Goal: Task Accomplishment & Management: Use online tool/utility

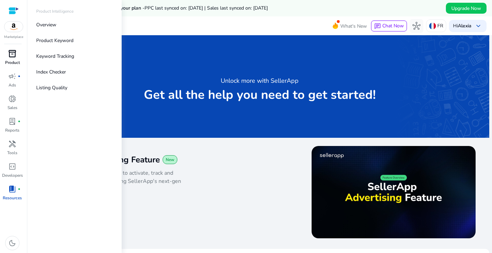
click at [12, 56] on span "inventory_2" at bounding box center [12, 54] width 8 height 8
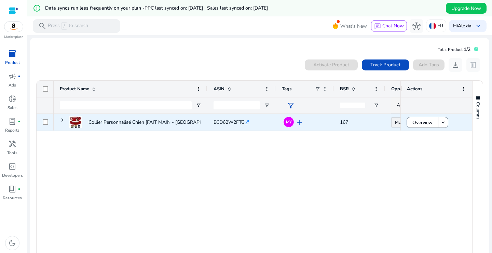
click at [202, 126] on div "Collier Personnalisé Chien [FAIT MAIN - [GEOGRAPHIC_DATA]] – Prénom + Numéro..." at bounding box center [131, 122] width 154 height 17
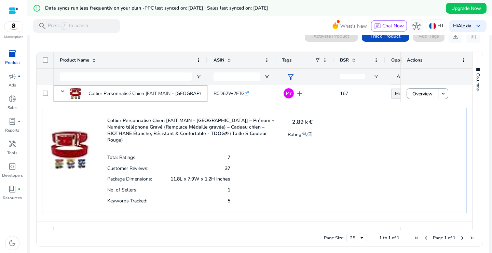
scroll to position [31, 0]
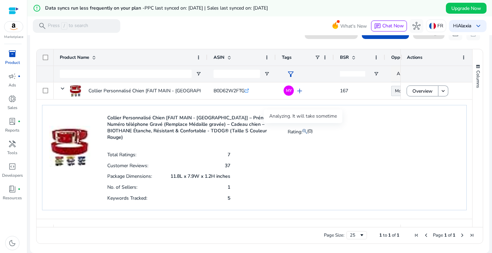
click at [302, 131] on mat-icon at bounding box center [304, 131] width 5 height 8
click at [302, 130] on mat-icon at bounding box center [304, 131] width 5 height 8
click at [302, 127] on mat-icon at bounding box center [304, 131] width 5 height 8
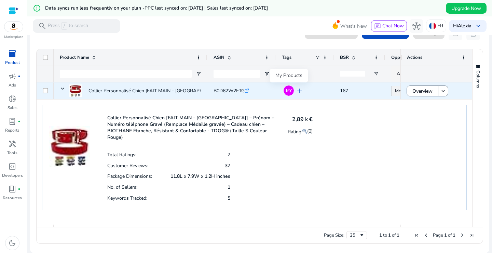
click at [290, 88] on span "MY" at bounding box center [289, 90] width 6 height 4
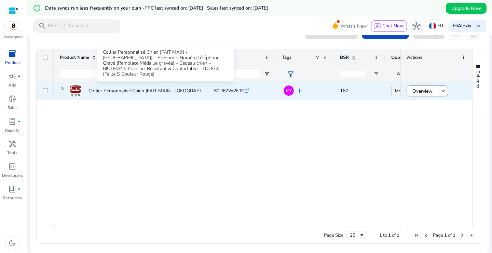
click at [164, 91] on p "Collier Personnalisé Chien [FAIT MAIN - [GEOGRAPHIC_DATA]] – Prénom + Numéro..." at bounding box center [180, 91] width 184 height 14
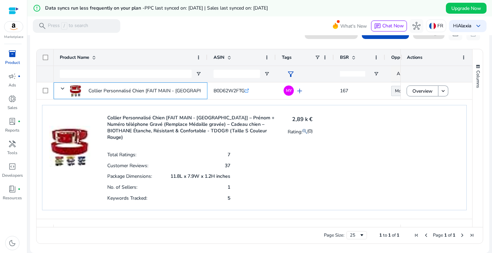
scroll to position [0, 0]
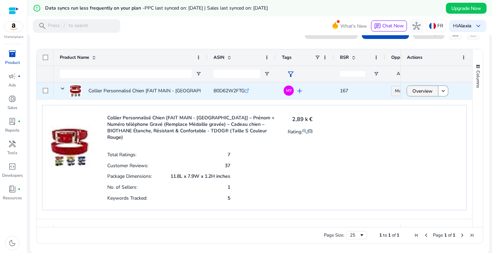
click at [426, 91] on span "Overview" at bounding box center [422, 91] width 20 height 14
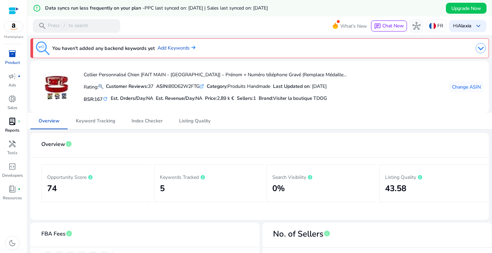
click at [13, 127] on div "lab_profile fiber_manual_record" at bounding box center [12, 121] width 19 height 11
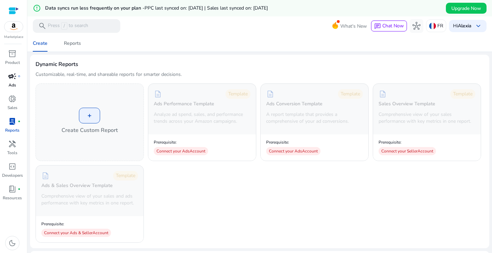
click at [12, 74] on span "campaign" at bounding box center [12, 76] width 8 height 8
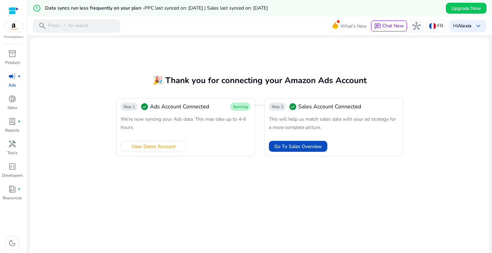
click at [14, 11] on div at bounding box center [14, 11] width 10 height 8
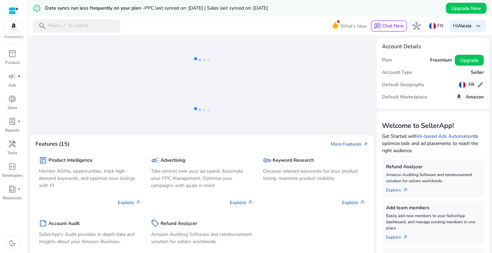
click at [15, 24] on img at bounding box center [13, 27] width 18 height 10
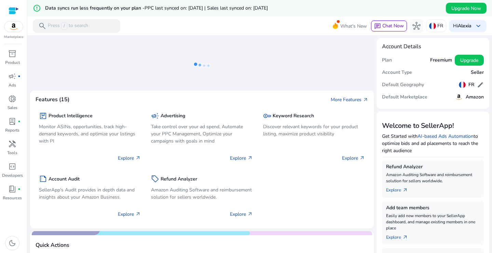
click at [258, 56] on ng-lottie at bounding box center [202, 65] width 344 height 44
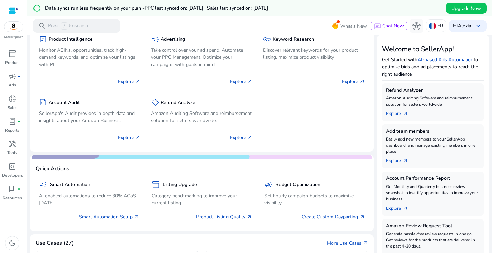
scroll to position [96, 0]
